Goal: Information Seeking & Learning: Find specific fact

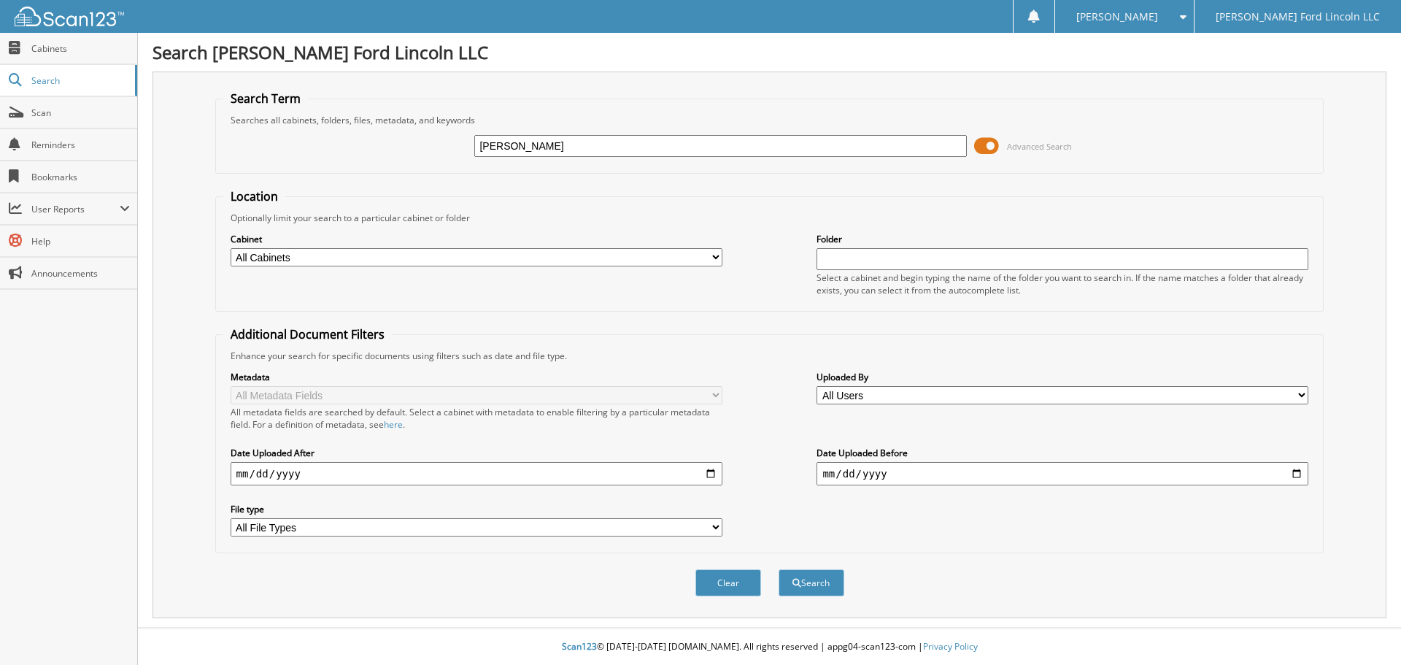
type input "[PERSON_NAME]"
click at [779, 569] on button "Search" at bounding box center [812, 582] width 66 height 27
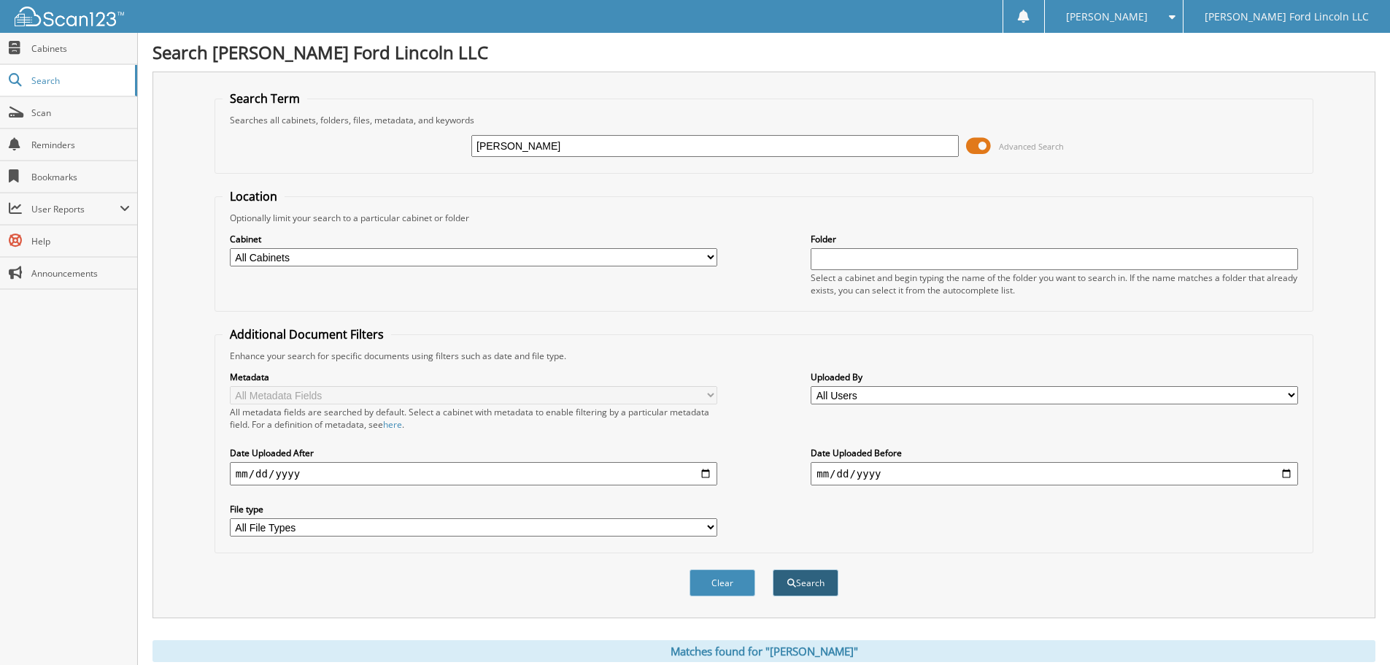
click at [783, 585] on button "Search" at bounding box center [806, 582] width 66 height 27
click at [55, 50] on span "Cabinets" at bounding box center [80, 48] width 99 height 12
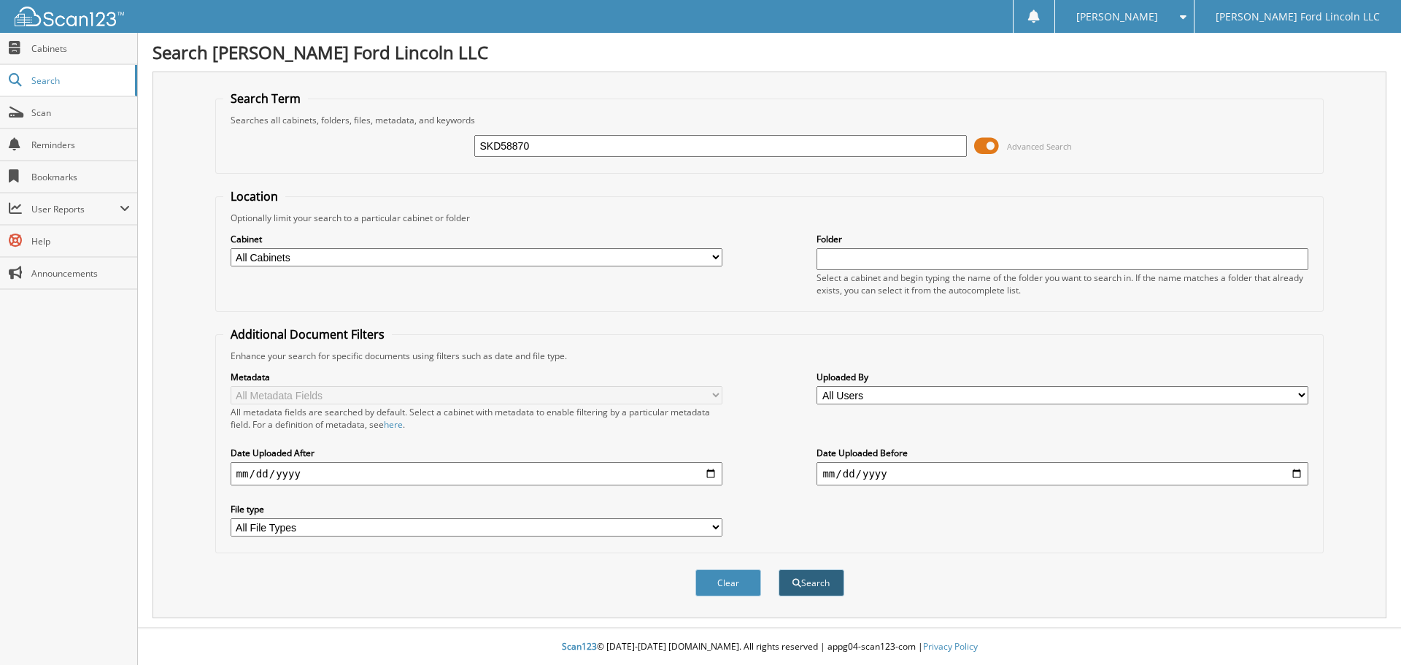
type input "SKD58870"
click at [817, 588] on button "Search" at bounding box center [812, 582] width 66 height 27
